Goal: Information Seeking & Learning: Learn about a topic

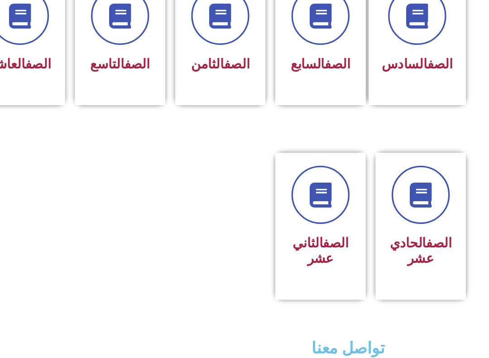
scroll to position [389, 0]
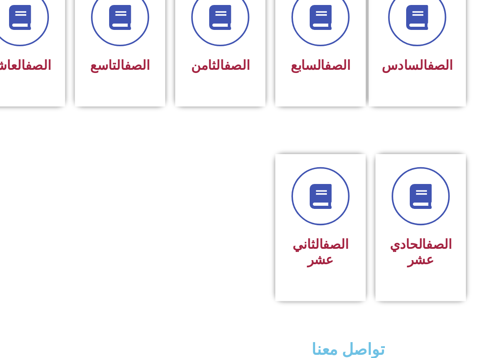
click at [397, 243] on div "الصف الحادي عشر" at bounding box center [426, 261] width 58 height 36
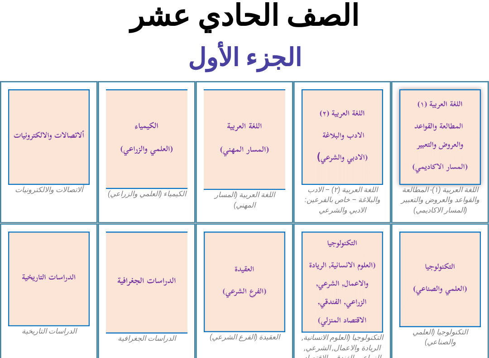
scroll to position [209, 0]
click at [448, 146] on img at bounding box center [440, 137] width 82 height 96
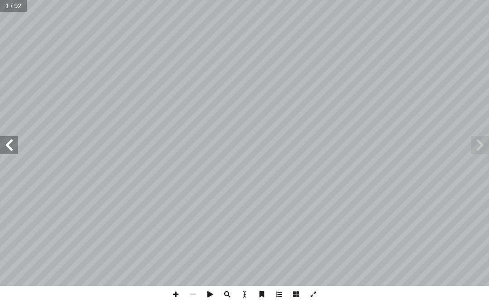
click at [5, 143] on span at bounding box center [9, 145] width 18 height 18
click at [4, 145] on span at bounding box center [9, 145] width 18 height 18
click at [5, 141] on span at bounding box center [9, 145] width 18 height 18
click at [7, 146] on span at bounding box center [9, 145] width 18 height 18
click at [10, 143] on span at bounding box center [9, 145] width 18 height 18
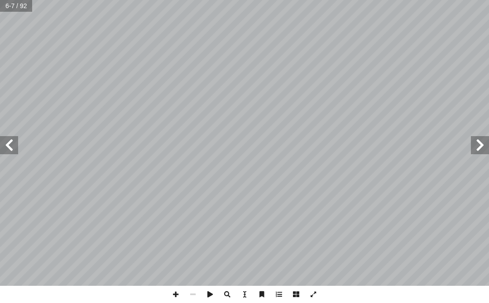
click at [6, 147] on span at bounding box center [9, 145] width 18 height 18
click at [12, 143] on span at bounding box center [9, 145] width 18 height 18
click at [12, 145] on span at bounding box center [9, 145] width 18 height 18
click at [13, 136] on span at bounding box center [9, 145] width 18 height 18
click at [475, 137] on span at bounding box center [480, 145] width 18 height 18
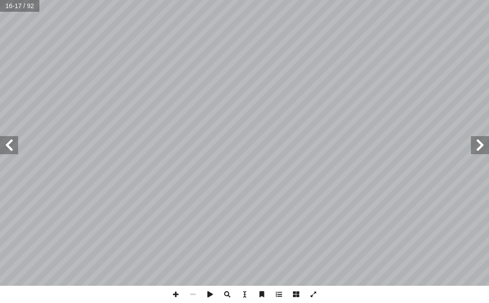
click at [3, 144] on span at bounding box center [9, 145] width 18 height 18
click at [472, 142] on span at bounding box center [480, 145] width 18 height 18
